Goal: Transaction & Acquisition: Subscribe to service/newsletter

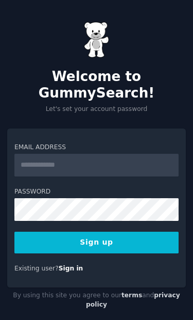
click at [189, 166] on div "Email Address Password Sign up Existing user? Sign in By using this site you ag…" at bounding box center [96, 220] width 193 height 185
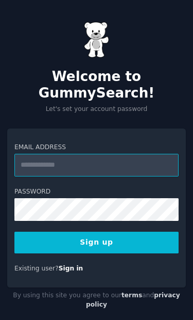
click at [97, 170] on input "Email Address" at bounding box center [96, 165] width 165 height 23
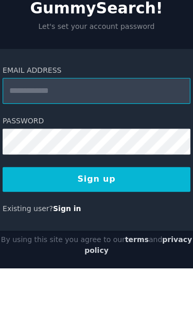
type input "**********"
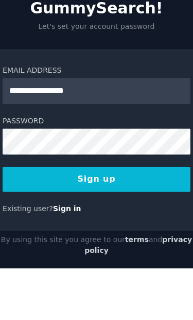
scroll to position [45, 0]
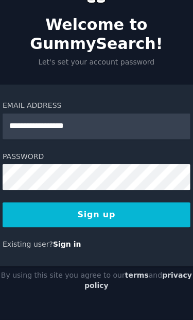
click at [102, 217] on button "Sign up" at bounding box center [96, 228] width 165 height 22
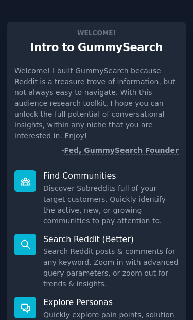
click at [174, 203] on dd "Discover Subreddits full of your target customers. Quickly identify the active,…" at bounding box center [111, 204] width 136 height 43
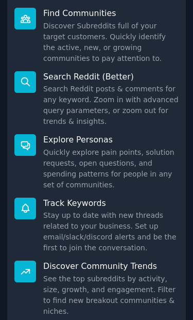
scroll to position [164, 0]
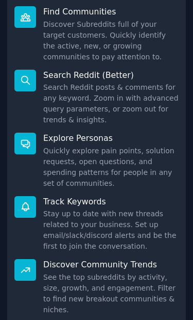
click at [126, 196] on p "Track Keywords" at bounding box center [111, 201] width 136 height 11
click at [125, 208] on dd "Stay up to date with new threads related to your business. Set up email/slack/d…" at bounding box center [111, 229] width 136 height 43
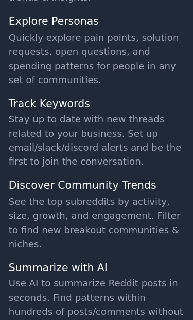
scroll to position [220, 0]
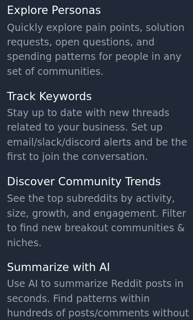
click at [58, 152] on dd "Stay up to date with new threads related to your business. Set up email/slack/d…" at bounding box center [111, 173] width 136 height 43
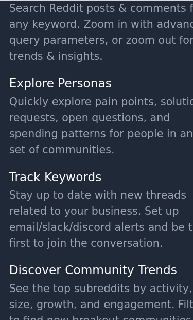
scroll to position [0, 0]
